Goal: Find specific page/section: Find specific page/section

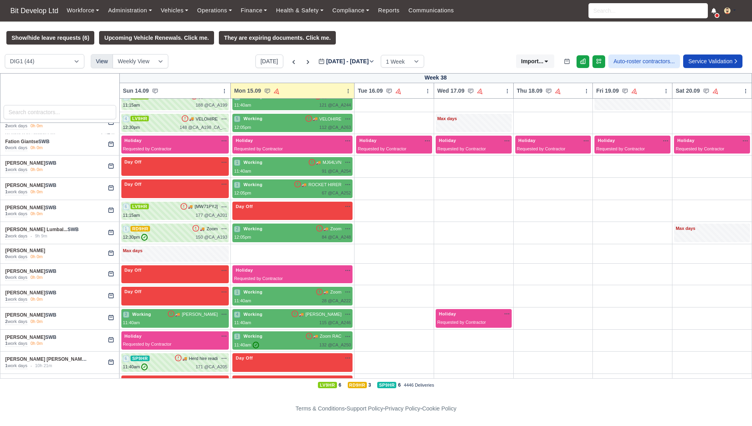
scroll to position [323, 0]
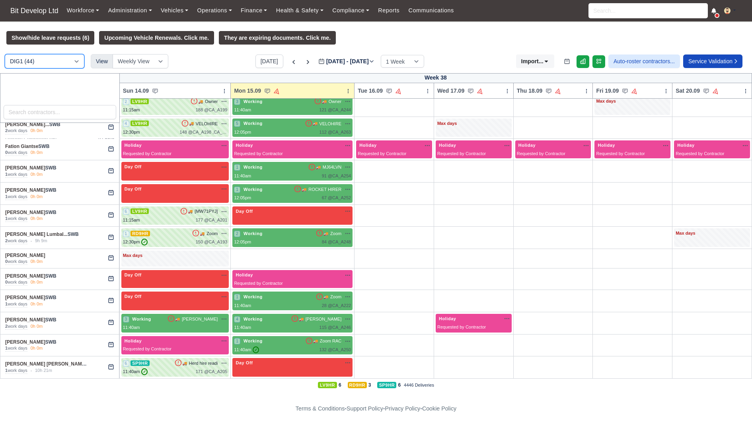
click at [43, 62] on select "DME4 (42) DIG1 (44) YODEL - BASILDON (1)" at bounding box center [45, 61] width 80 height 14
click at [5, 54] on select "DME4 (42) DIG1 (44) YODEL - BASILDON (1)" at bounding box center [45, 61] width 80 height 14
click at [53, 62] on select "DME4 (42) DIG1 (44) YODEL - BASILDON (1)" at bounding box center [45, 61] width 80 height 14
select select "3"
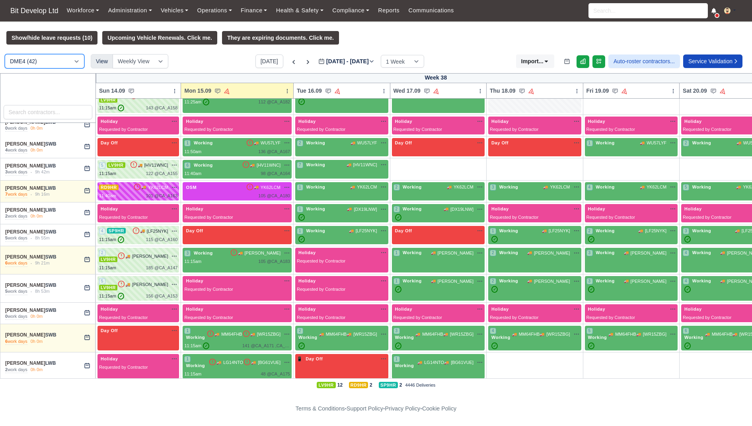
select select "2"
click at [5, 54] on select "DME4 (42) DIG1 (45) YODEL - BASILDON (1)" at bounding box center [45, 61] width 80 height 14
